Goal: Transaction & Acquisition: Purchase product/service

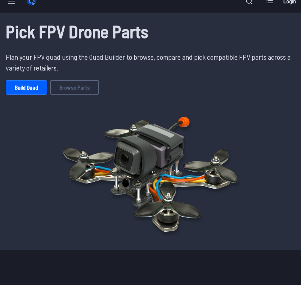
scroll to position [12, 0]
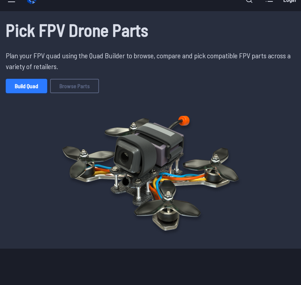
click at [32, 85] on link "Build Quad" at bounding box center [26, 86] width 41 height 14
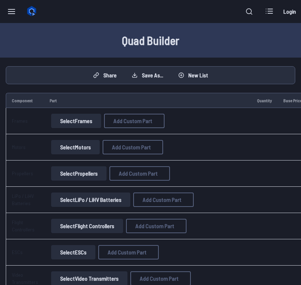
click at [80, 121] on button "Select Frames" at bounding box center [76, 121] width 50 height 14
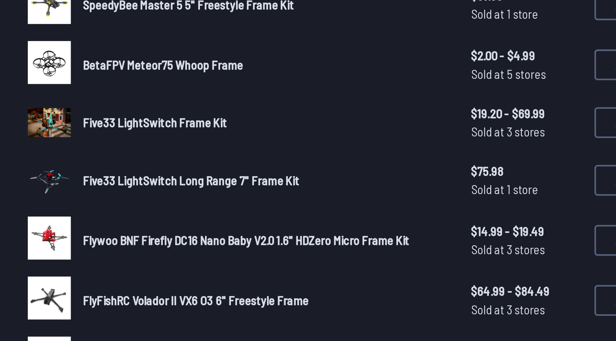
scroll to position [282, 0]
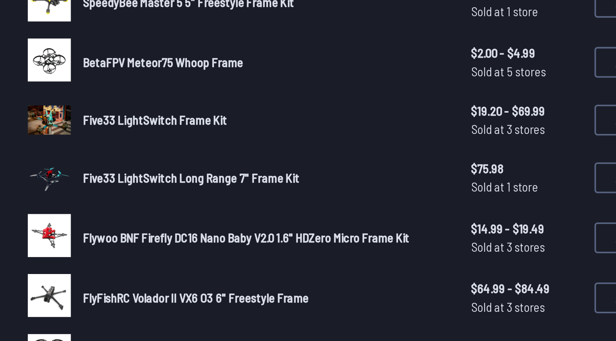
click at [282, 285] on span "Flywoo BNF Firefly DC16 Nano Baby V2.0 1.6" HDZero Micro Frame Kit" at bounding box center [312, 292] width 153 height 7
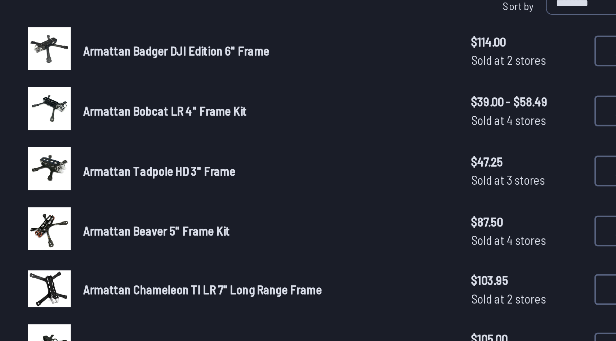
scroll to position [0, 0]
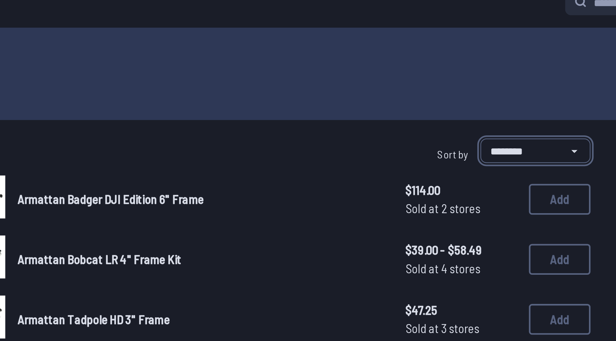
click at [301, 79] on select "**********" at bounding box center [478, 81] width 52 height 12
select select "*********"
click at [301, 75] on select "**********" at bounding box center [478, 81] width 52 height 12
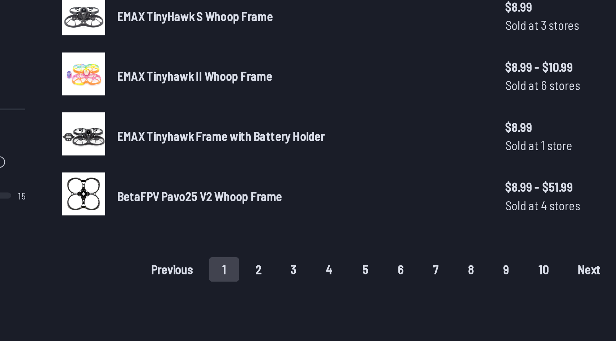
scroll to position [364, 0]
click at [301, 285] on button "2" at bounding box center [301, 308] width 15 height 12
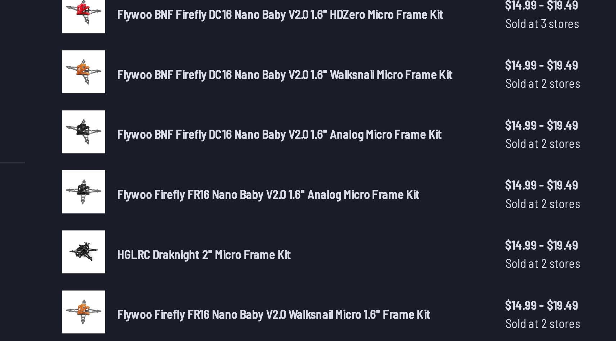
scroll to position [166, 0]
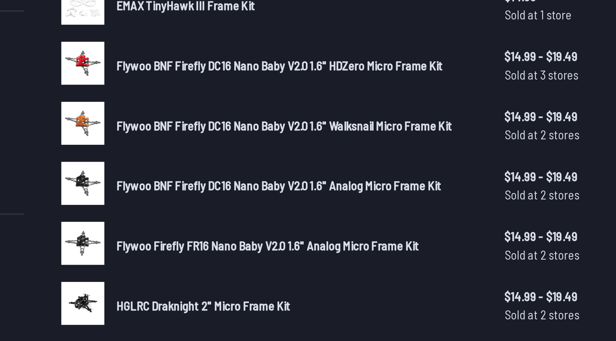
click at [301, 185] on span "Flywoo BNF Firefly DC16 Nano Baby V2.0 1.6" HDZero Micro Frame Kit" at bounding box center [312, 188] width 153 height 7
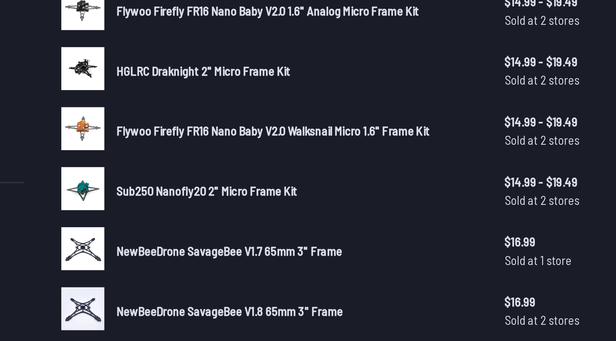
scroll to position [252, 0]
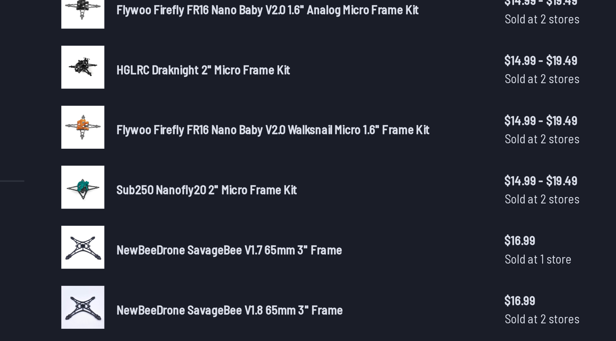
click at [288, 240] on span "Flywoo Firefly FR16 Nano Baby V2.0 Walksnail Micro 1.6" Frame Kit" at bounding box center [309, 241] width 147 height 7
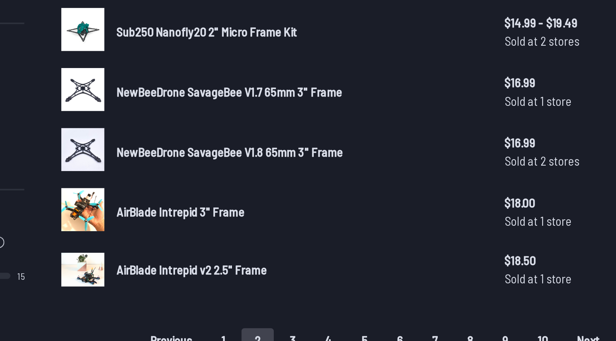
scroll to position [326, 0]
click at [267, 277] on span "AirBlade Intrepid 3" Frame" at bounding box center [266, 280] width 60 height 7
